Goal: Task Accomplishment & Management: Manage account settings

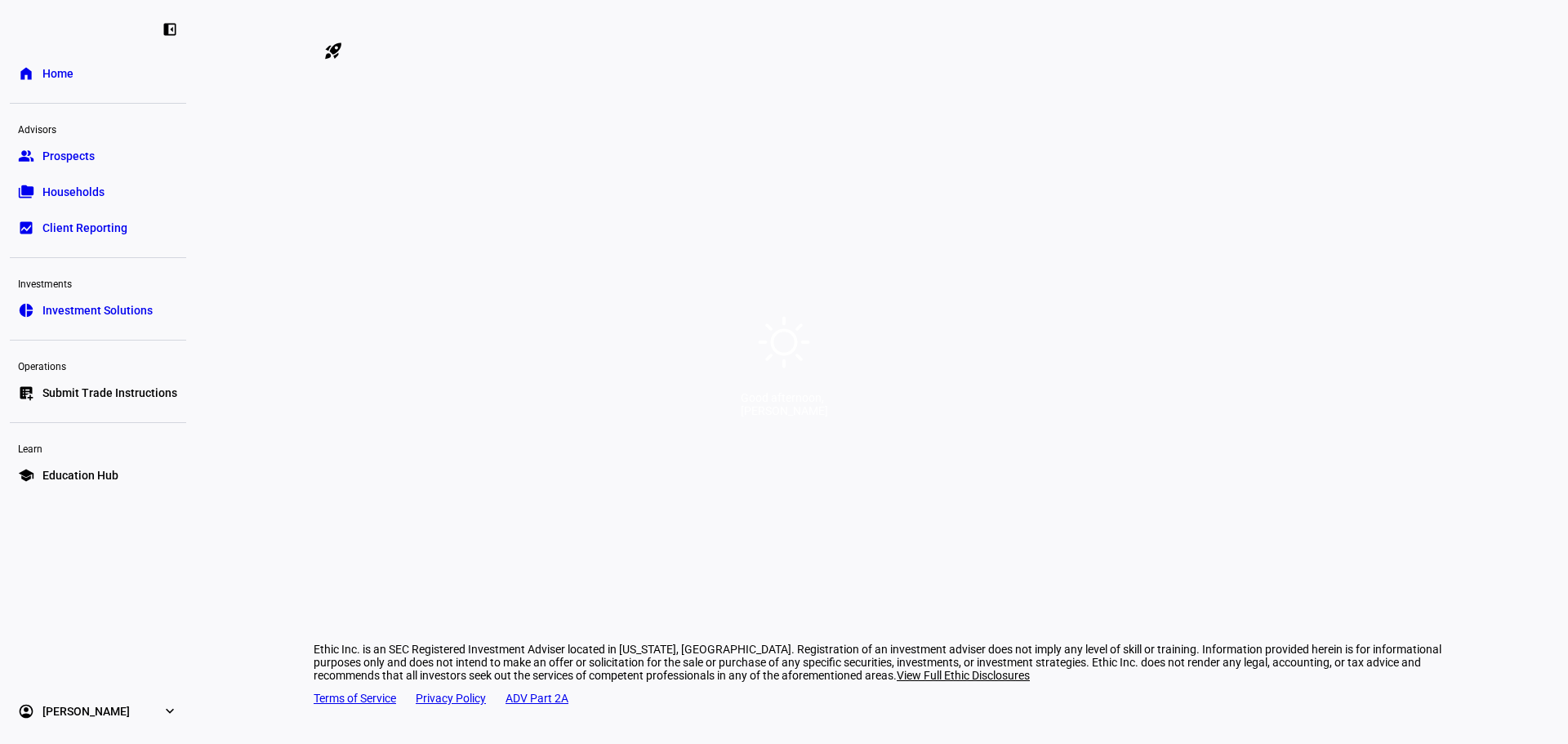
click at [824, 542] on div "Good afternoon, [PERSON_NAME]" at bounding box center [784, 372] width 1568 height 744
click at [828, 417] on div "Good afternoon, [PERSON_NAME]" at bounding box center [784, 403] width 87 height 26
click at [786, 397] on div "Good afternoon," at bounding box center [784, 397] width 87 height 13
click at [786, 404] on div "Good afternoon," at bounding box center [784, 397] width 87 height 13
click at [847, 495] on div "Good afternoon, [PERSON_NAME]" at bounding box center [784, 372] width 1568 height 744
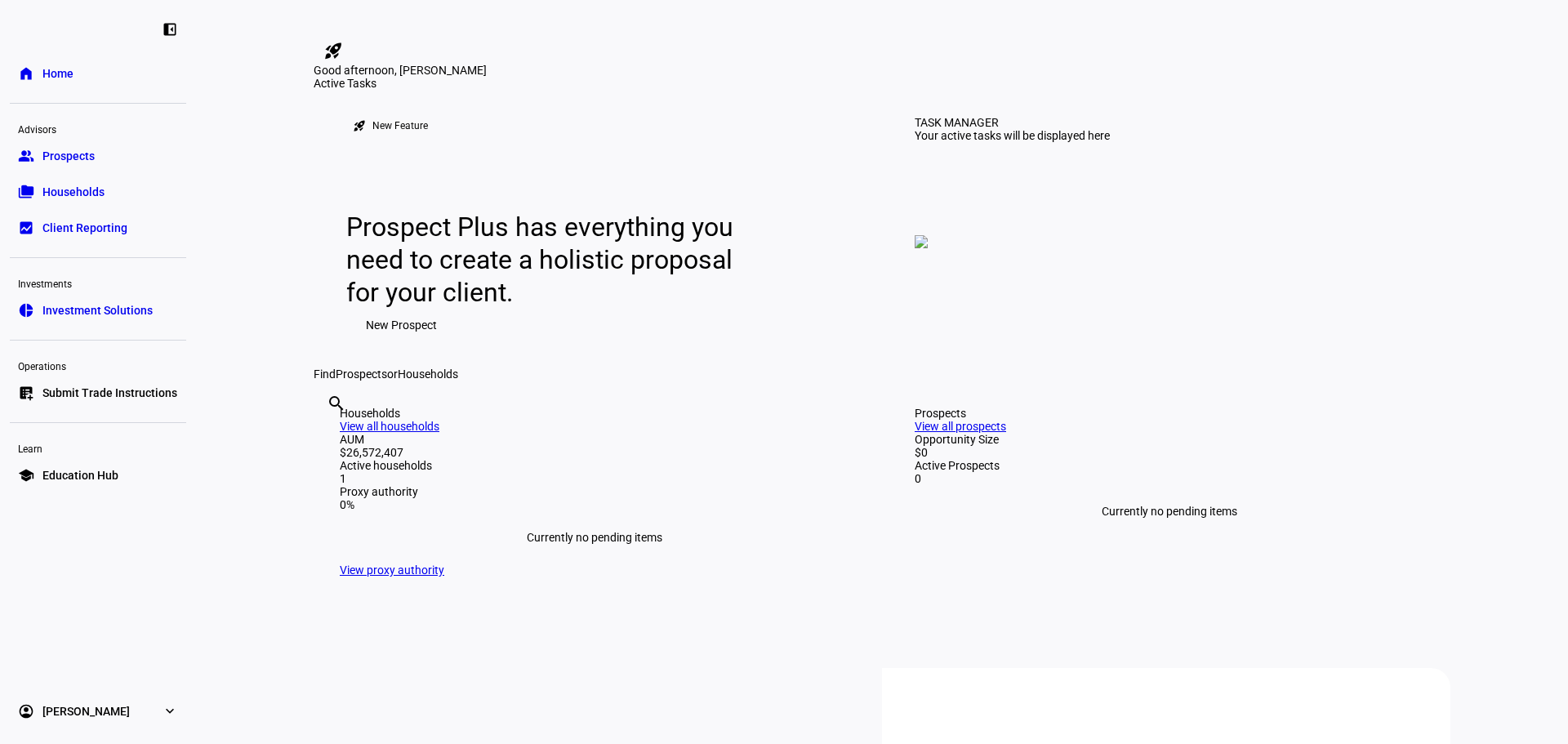
click at [78, 143] on link "group Prospects" at bounding box center [98, 155] width 177 height 32
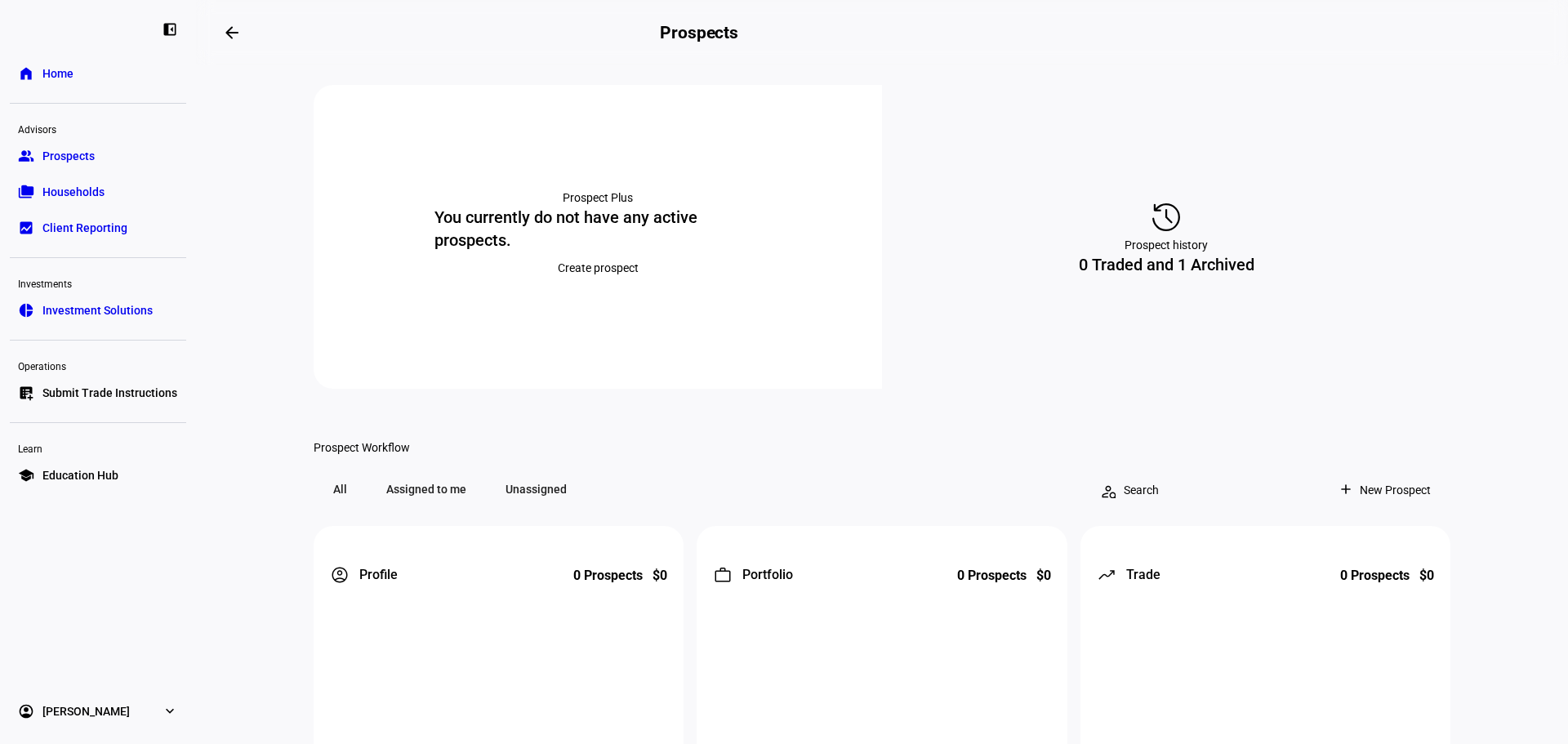
click at [66, 179] on link "folder_copy Households" at bounding box center [98, 192] width 177 height 32
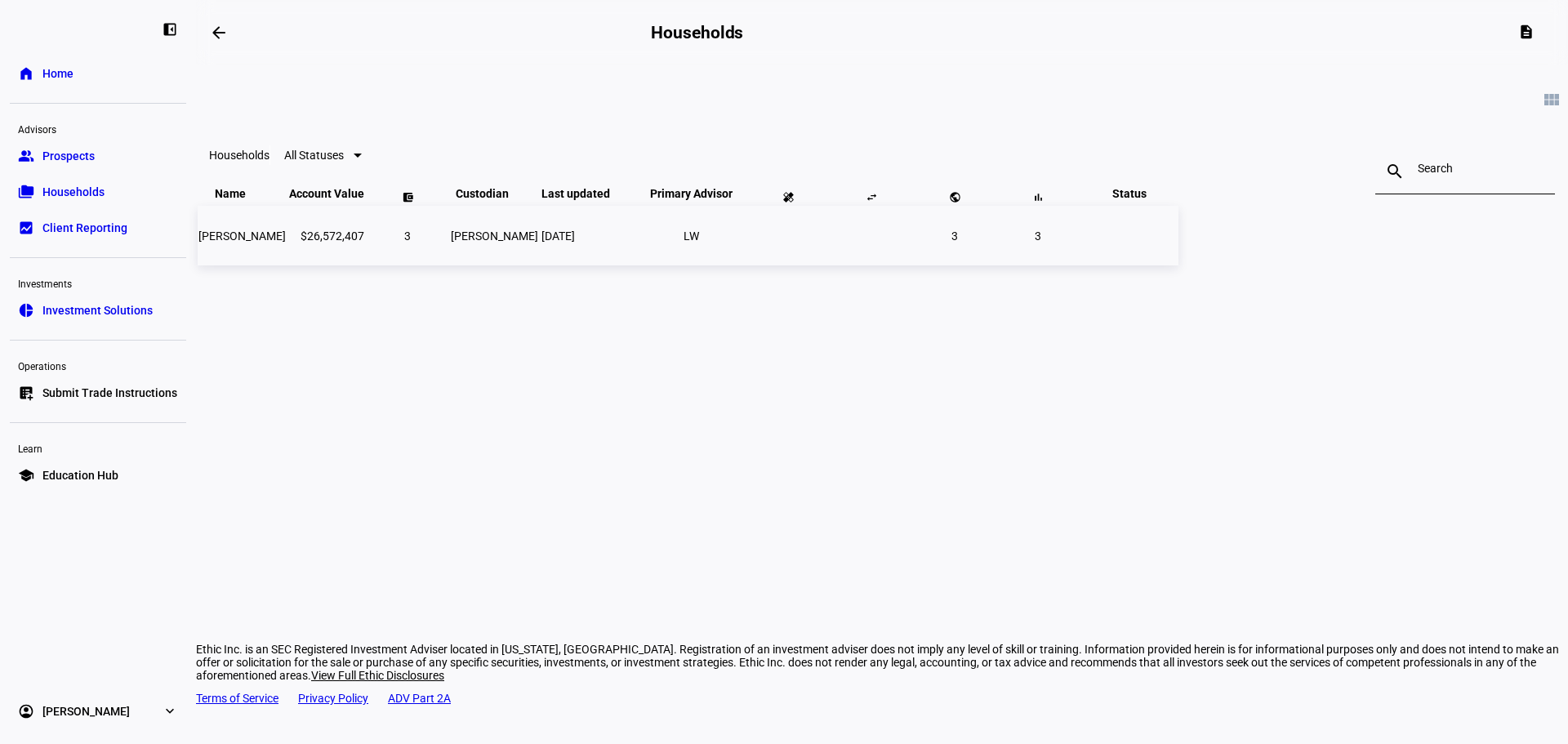
click at [285, 242] on span "[PERSON_NAME]" at bounding box center [241, 236] width 87 height 13
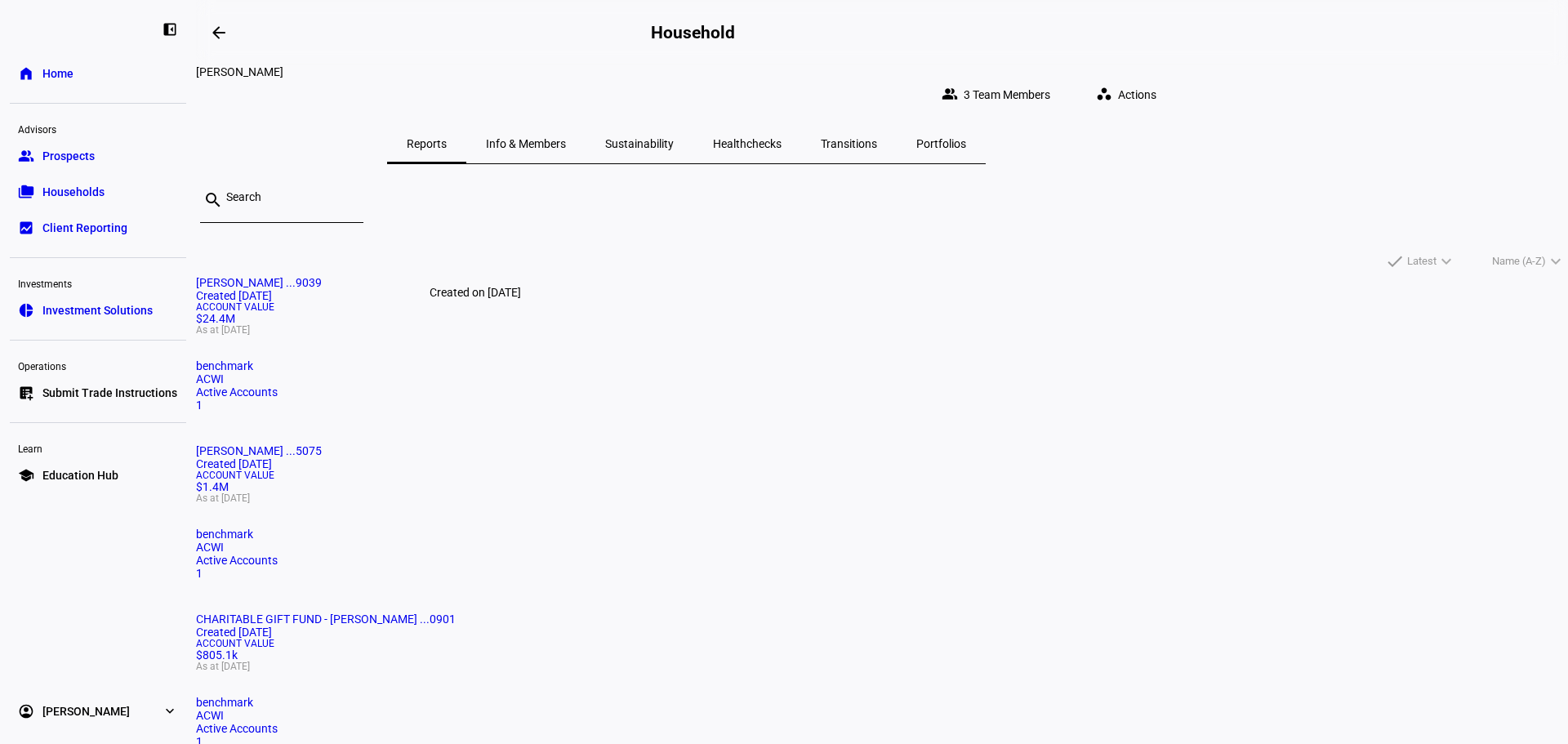
click at [510, 284] on div "Created on [DATE]" at bounding box center [475, 293] width 105 height 20
click at [1157, 85] on span "Actions" at bounding box center [1137, 94] width 38 height 32
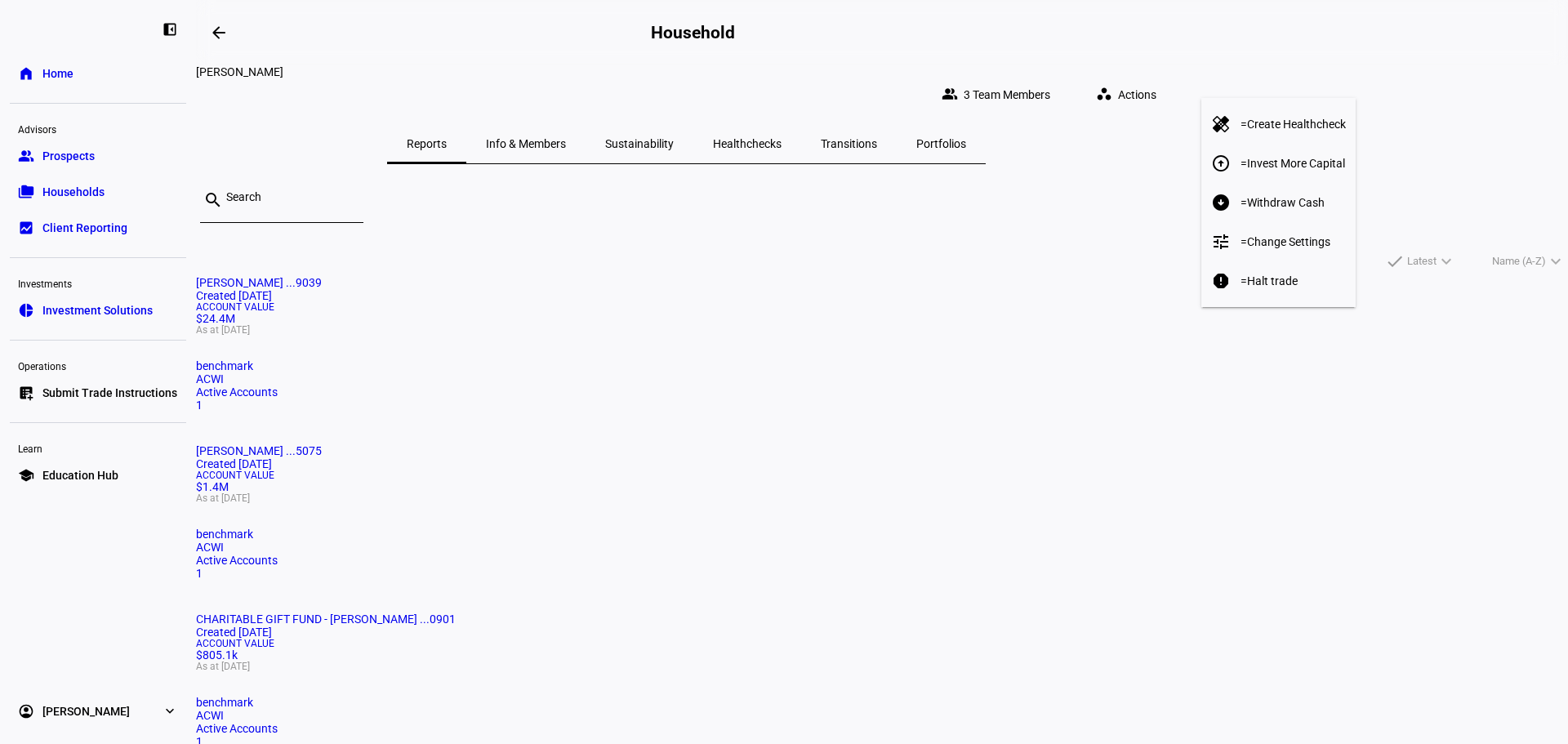
click at [1273, 275] on span "Halt trade" at bounding box center [1272, 281] width 51 height 13
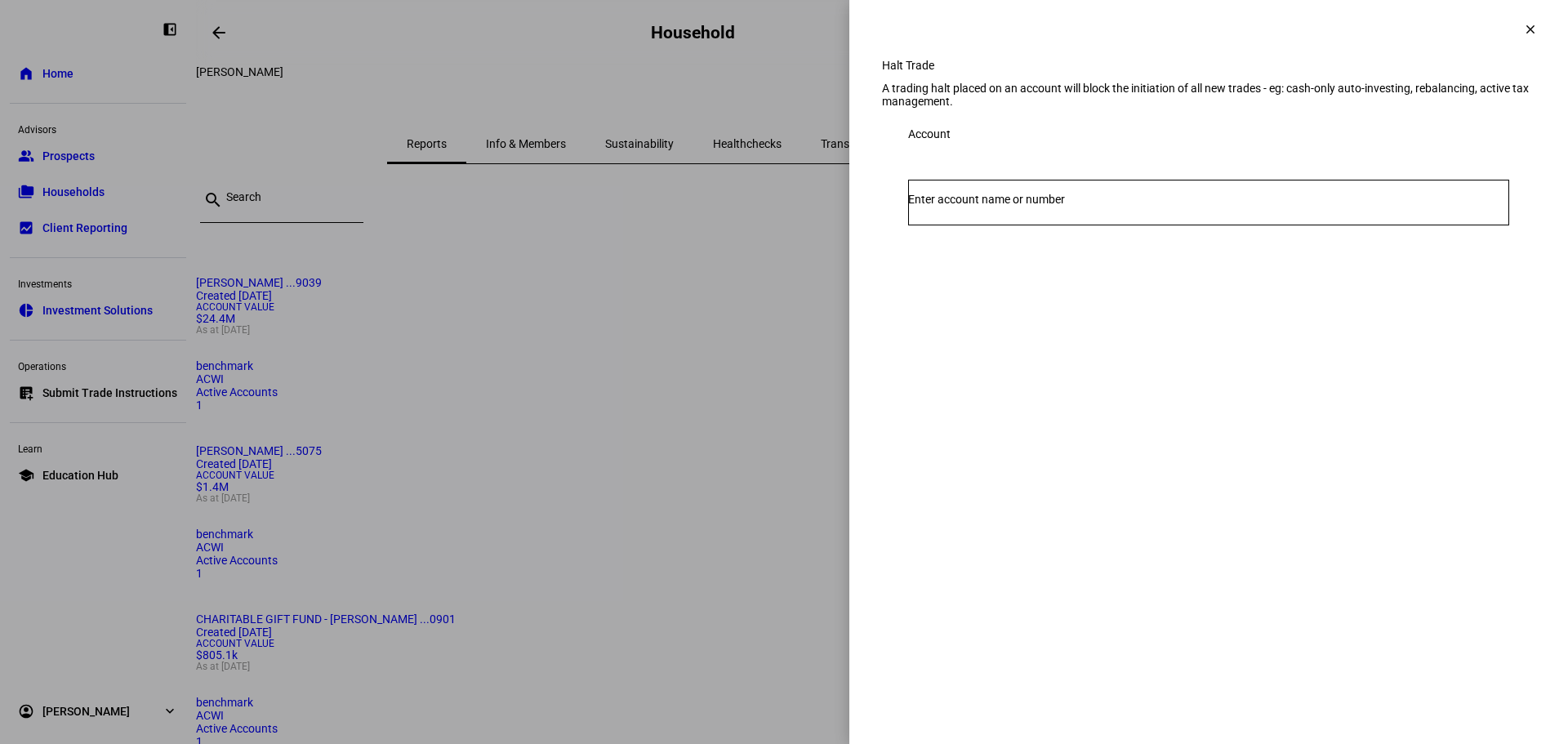
click at [1066, 226] on div at bounding box center [1209, 202] width 601 height 46
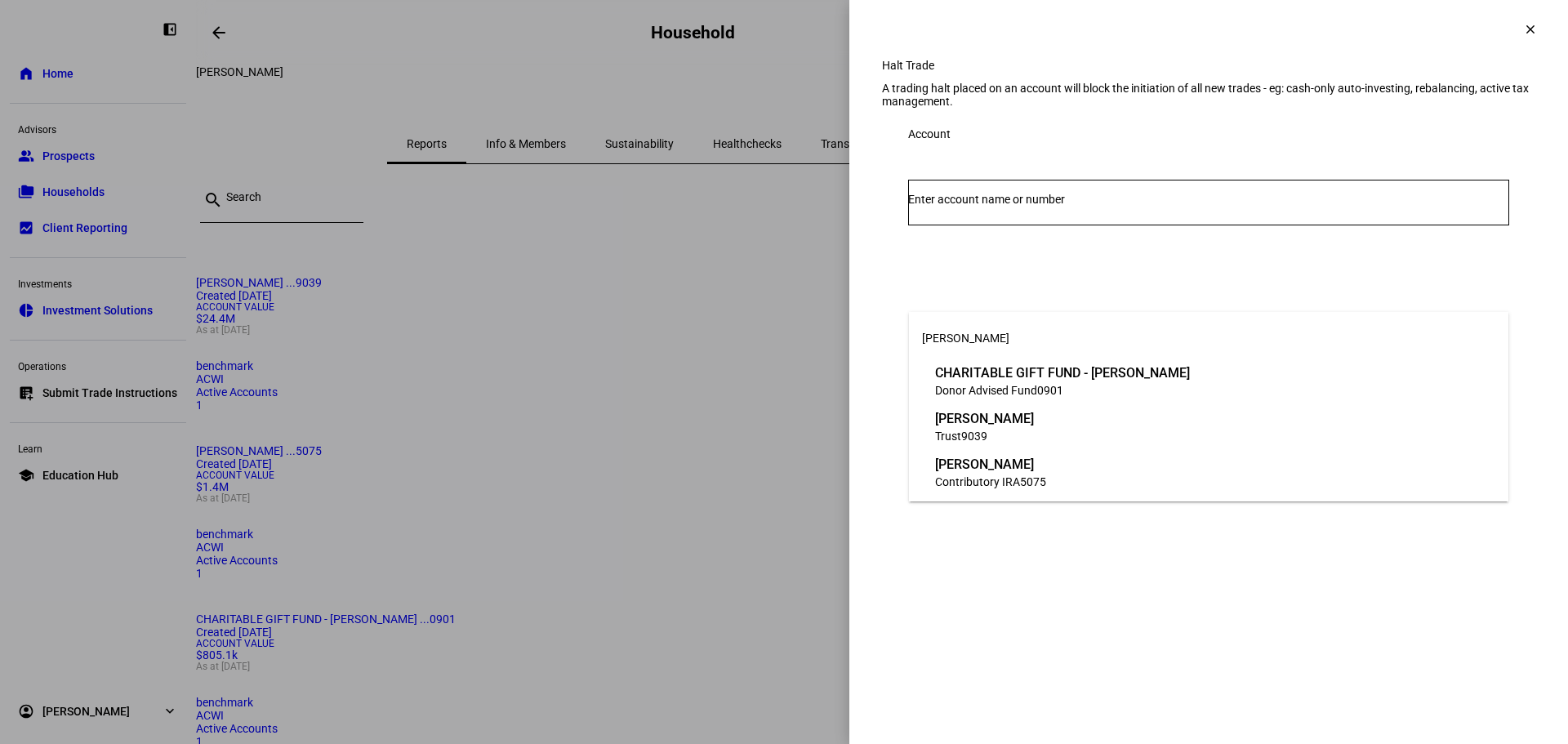
click at [1034, 423] on span "[PERSON_NAME]" at bounding box center [984, 418] width 99 height 19
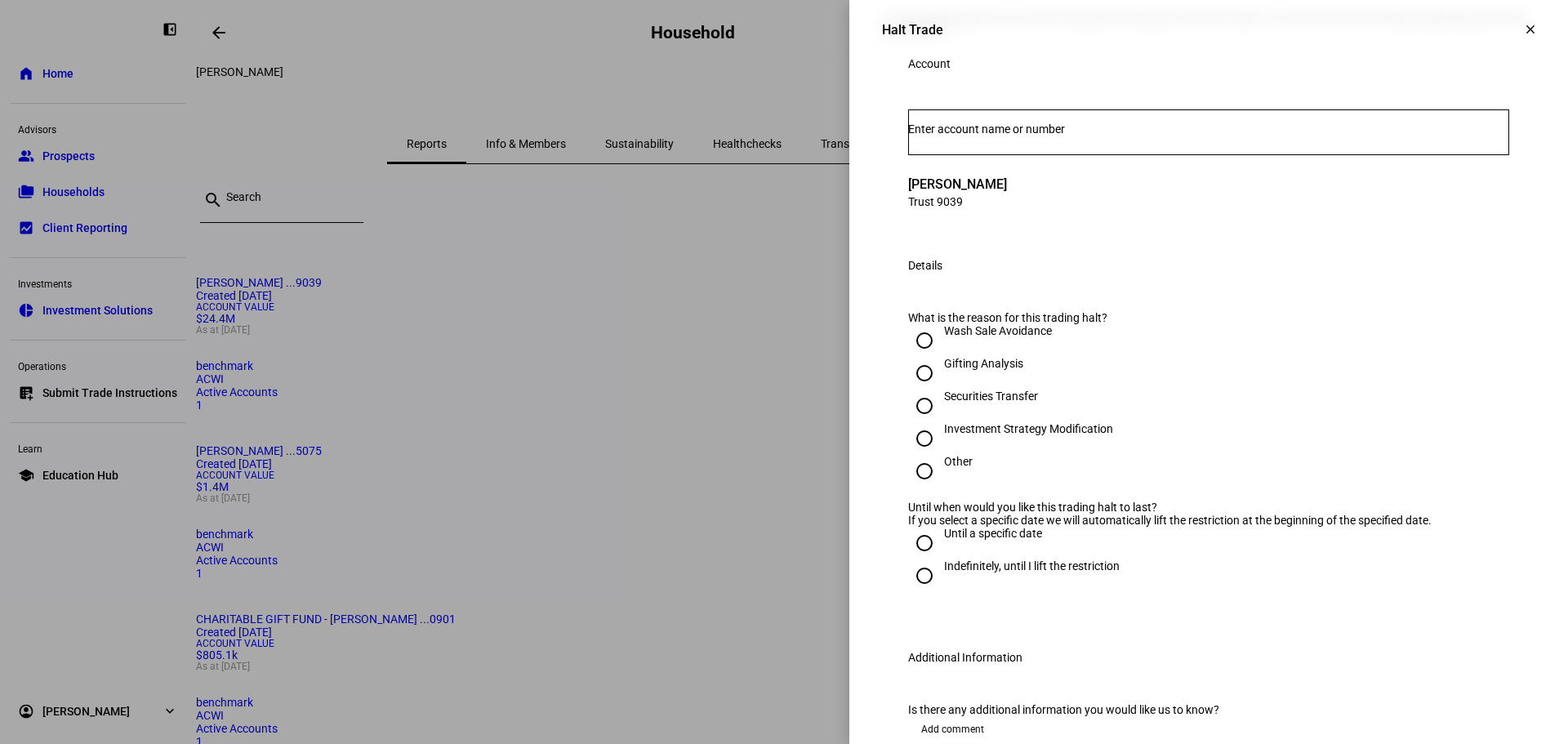
scroll to position [163, 0]
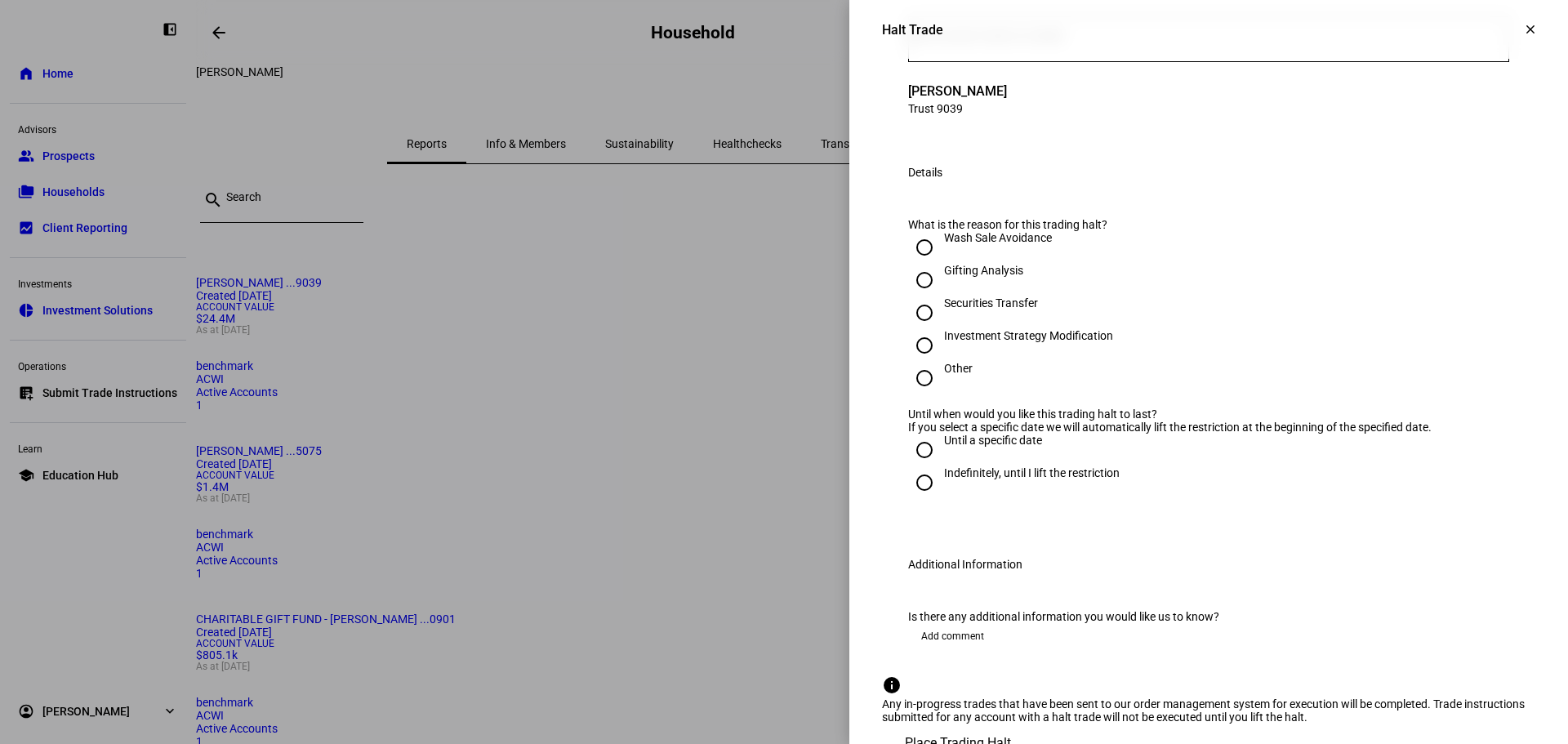
click at [909, 296] on input "Gifting Analysis" at bounding box center [924, 280] width 32 height 32
radio input "true"
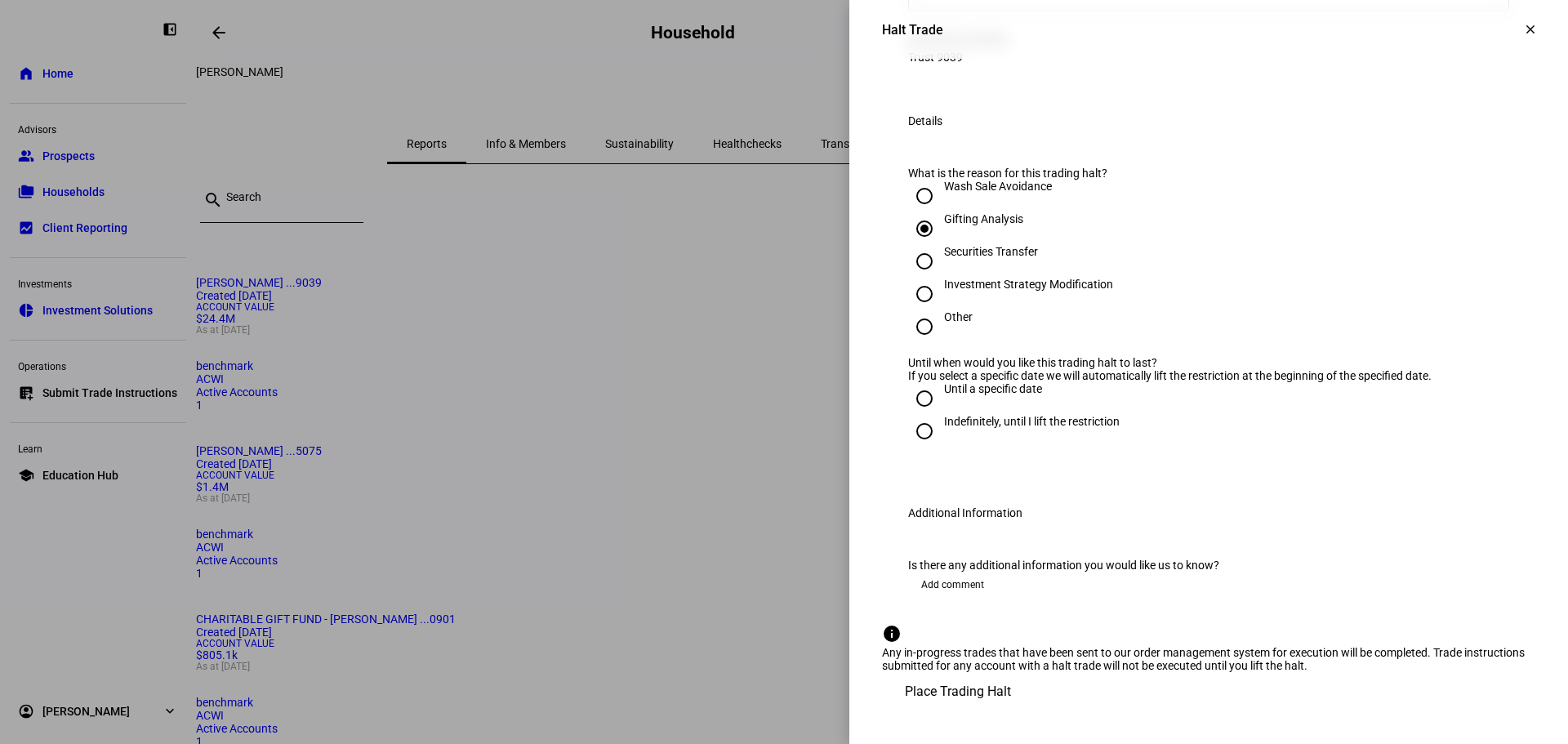
scroll to position [327, 0]
click at [913, 447] on input "Indefinitely, until I lift the restriction" at bounding box center [924, 430] width 32 height 32
radio input "true"
click at [1011, 698] on span "Place Trading Halt" at bounding box center [958, 691] width 106 height 39
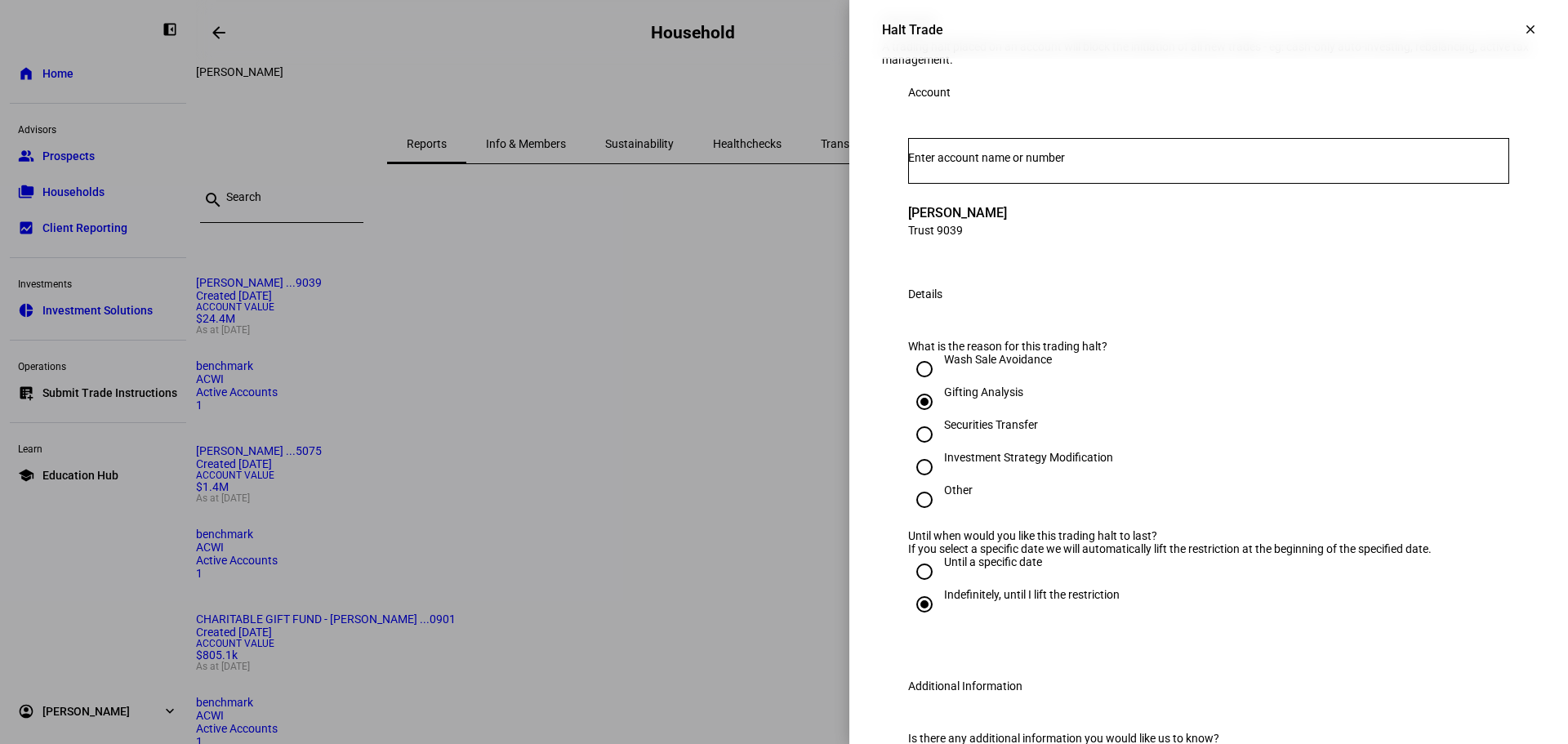
scroll to position [0, 0]
